Goal: Information Seeking & Learning: Learn about a topic

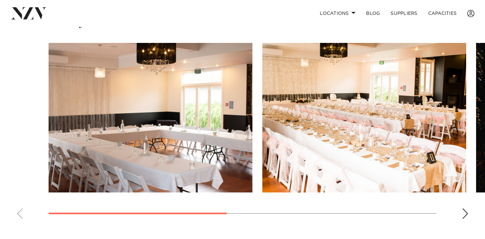
scroll to position [441, 0]
click at [465, 214] on div "Next slide" at bounding box center [465, 214] width 7 height 11
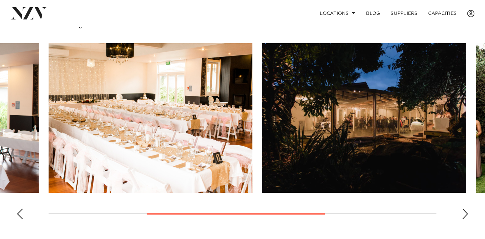
click at [465, 214] on div "Next slide" at bounding box center [465, 214] width 7 height 11
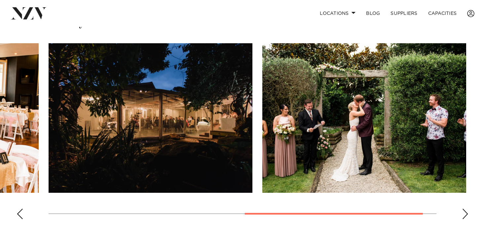
click at [465, 214] on div "Next slide" at bounding box center [465, 214] width 7 height 11
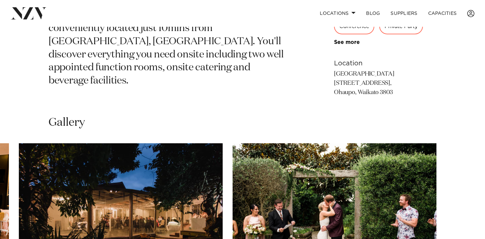
scroll to position [344, 0]
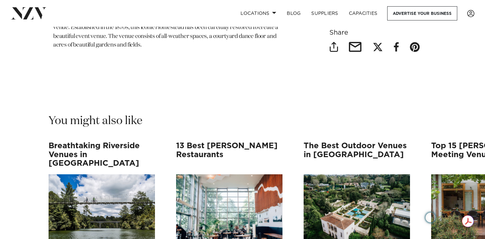
scroll to position [4970, 0]
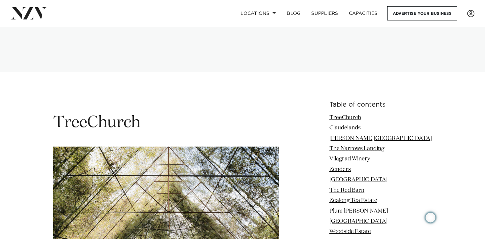
scroll to position [800, 0]
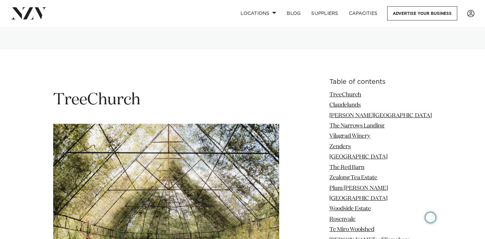
scroll to position [822, 0]
